Goal: Information Seeking & Learning: Find specific fact

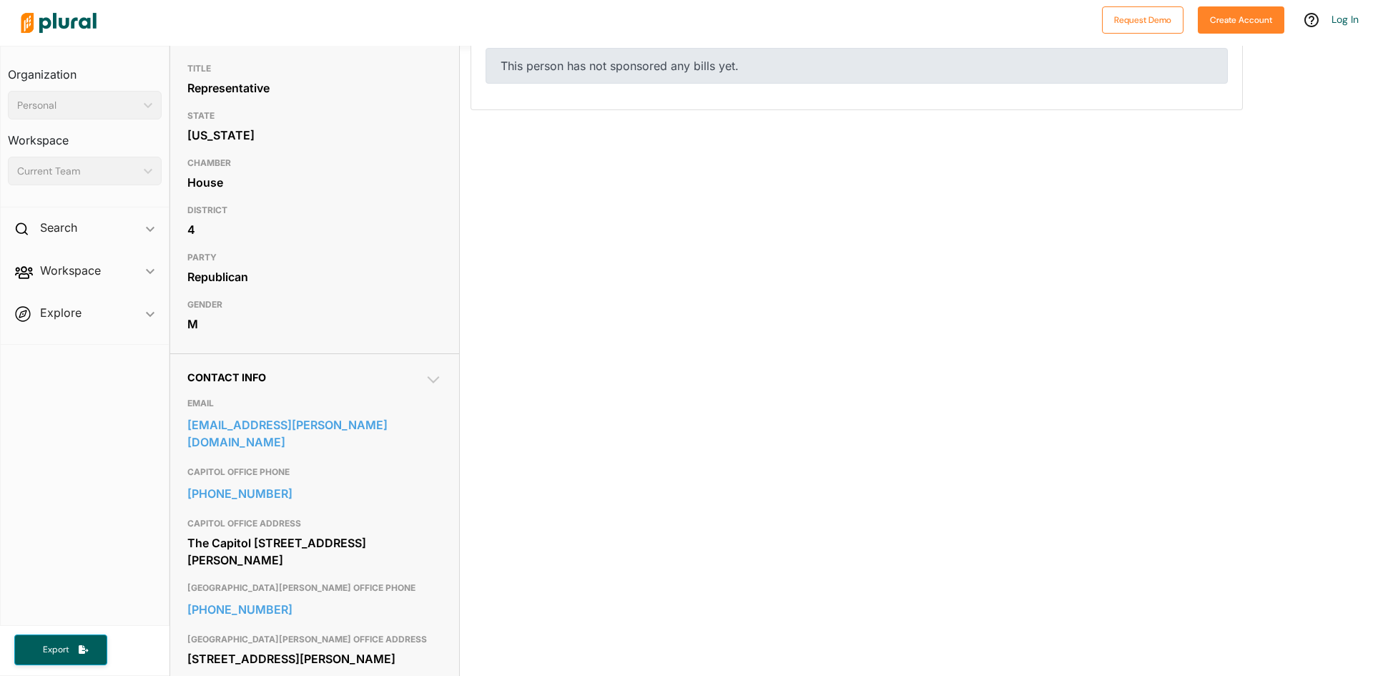
scroll to position [143, 0]
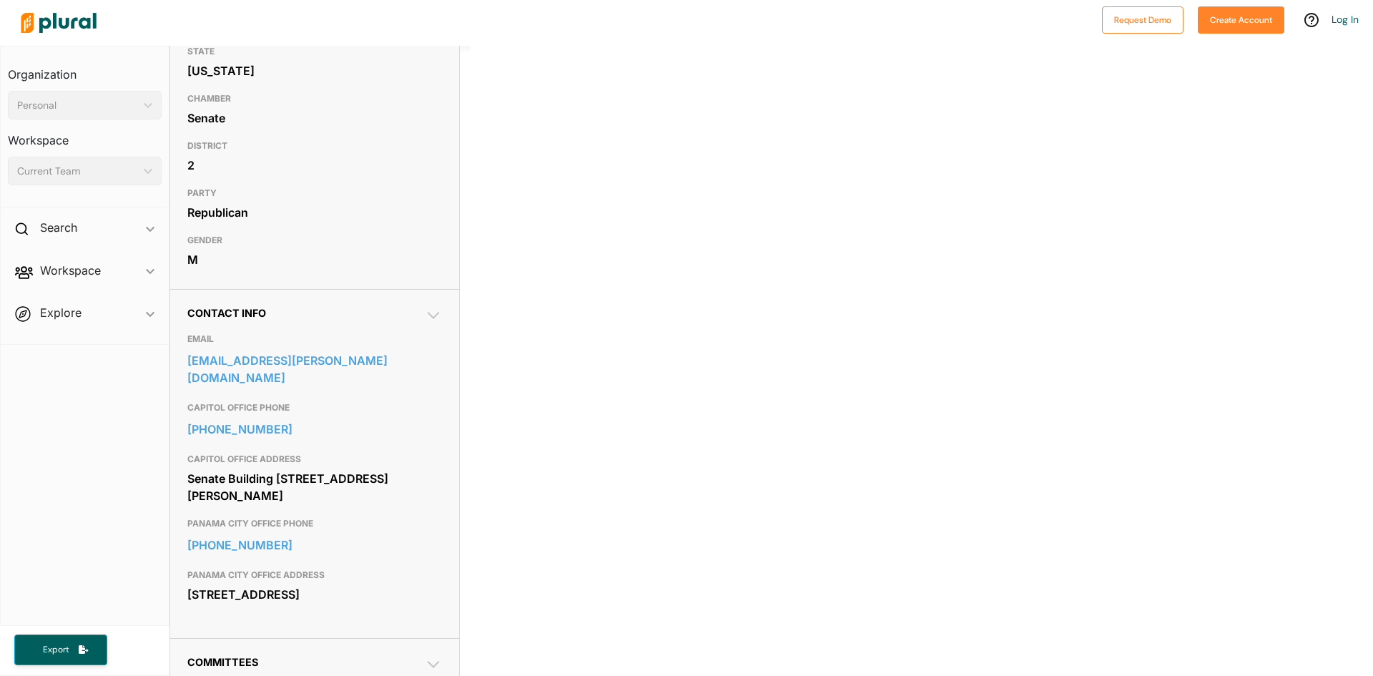
scroll to position [215, 0]
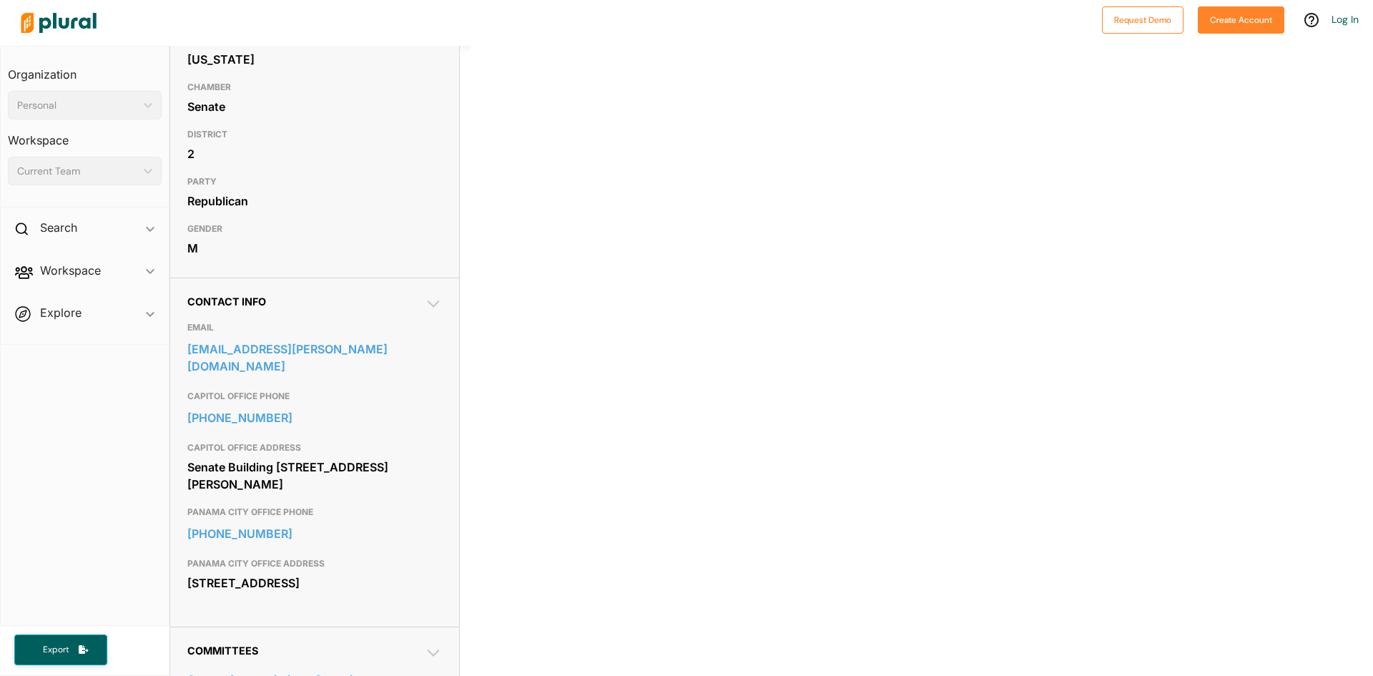
click at [706, 358] on div "0 Filter by Session 1 Filter by Session close Current Sessions [US_STATE] 2026 …" at bounding box center [857, 247] width 772 height 715
